Goal: Check status: Check status

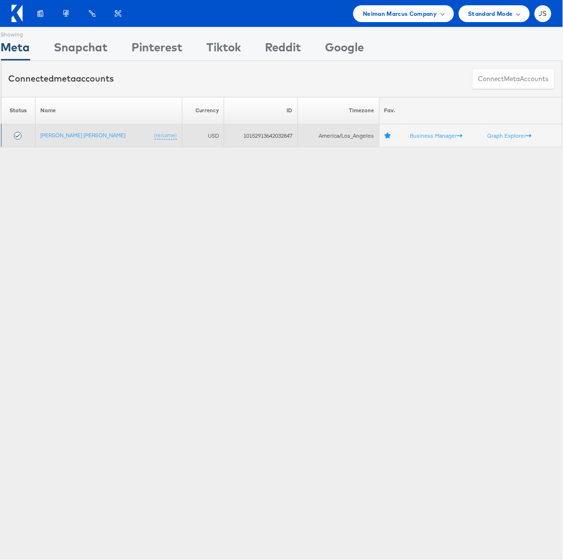
click at [65, 139] on td "[PERSON_NAME] [PERSON_NAME] (rename)" at bounding box center [108, 135] width 147 height 23
click at [66, 137] on link "[PERSON_NAME] [PERSON_NAME]" at bounding box center [82, 134] width 85 height 7
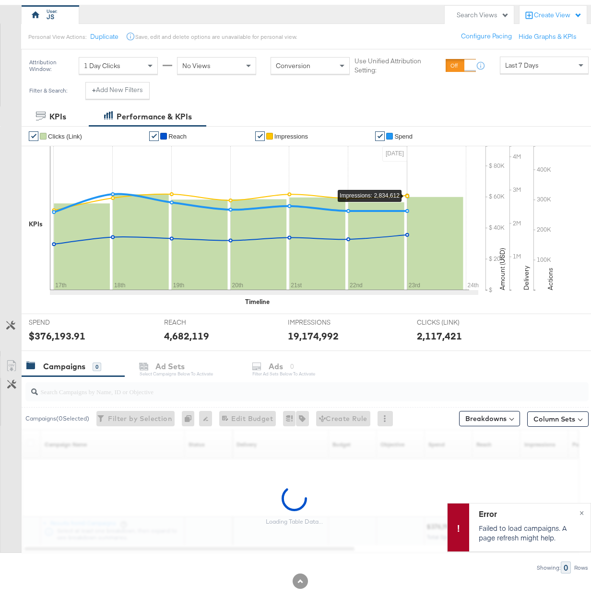
scroll to position [102, 0]
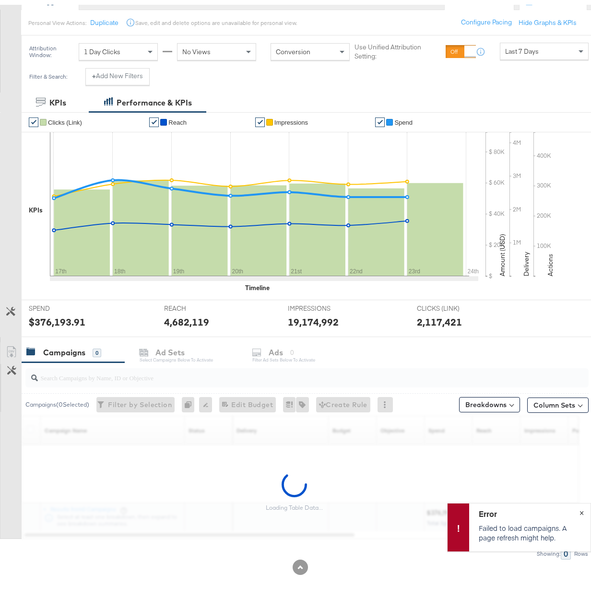
click at [576, 508] on button "×" at bounding box center [582, 507] width 18 height 17
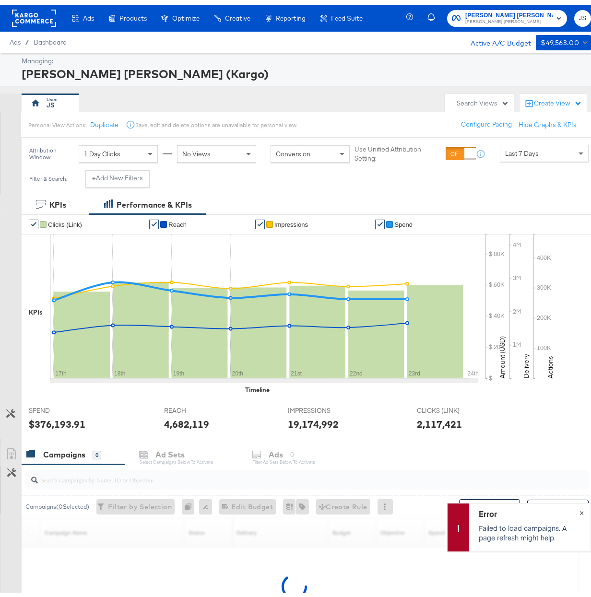
click at [580, 507] on span "×" at bounding box center [582, 507] width 4 height 11
click at [483, 16] on span "[PERSON_NAME] [PERSON_NAME]" at bounding box center [508, 17] width 87 height 8
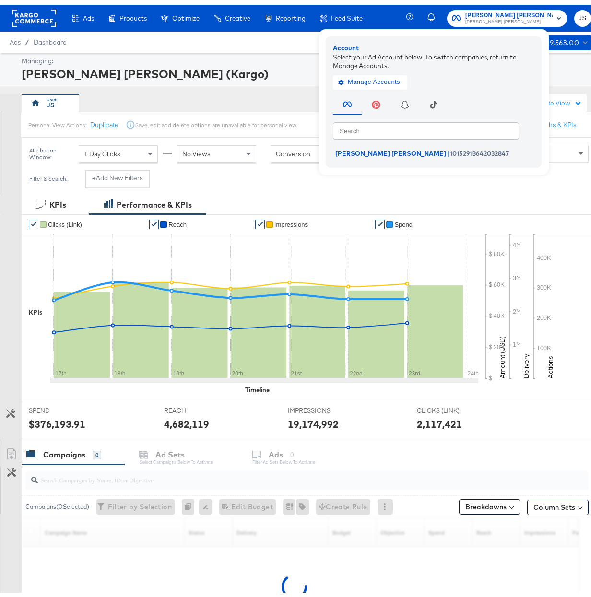
click at [483, 16] on span "[PERSON_NAME] [PERSON_NAME]" at bounding box center [508, 17] width 87 height 8
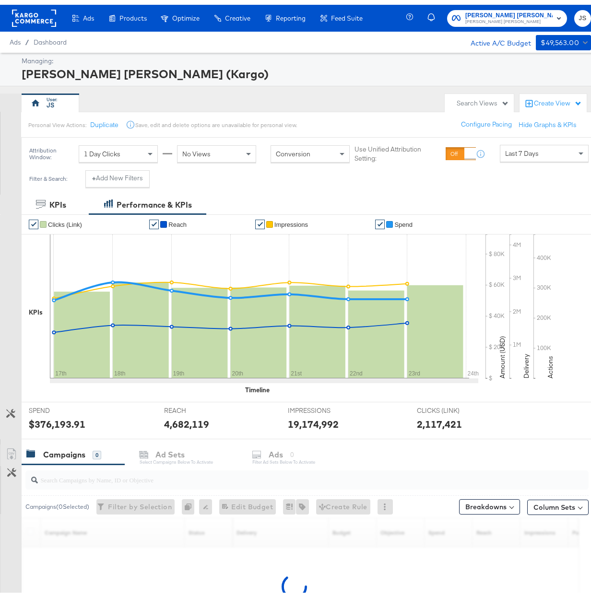
click at [234, 85] on div "Managing: Neiman Marcus (Kargo) JS Search Views Create View Personal View Actio…" at bounding box center [300, 374] width 601 height 652
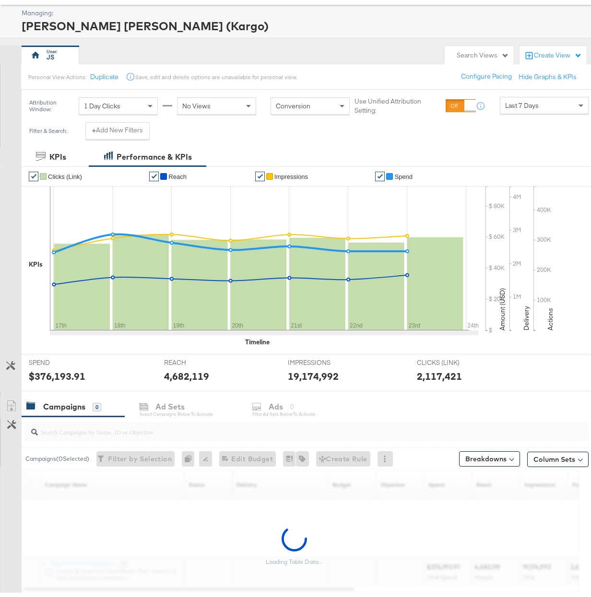
scroll to position [104, 0]
